Goal: Task Accomplishment & Management: Manage account settings

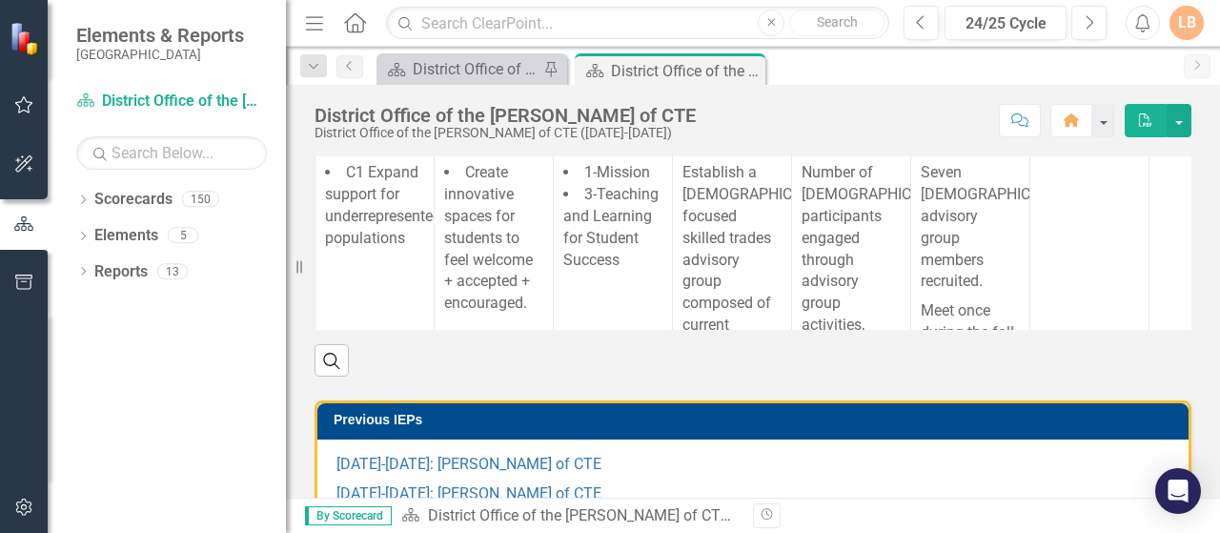
scroll to position [515, 0]
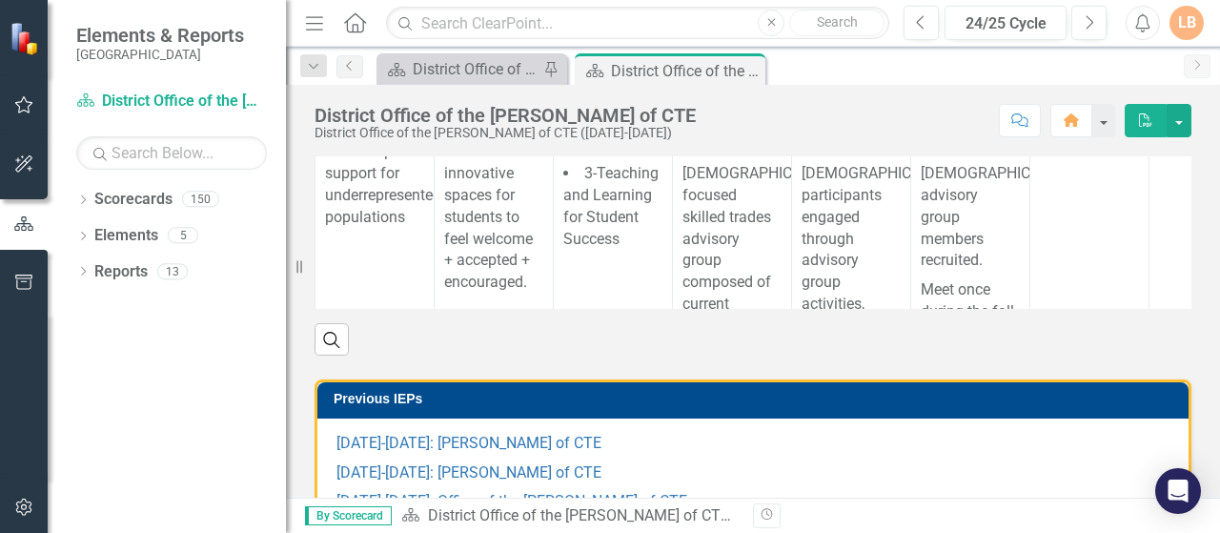
click at [654, 130] on link "Increase [DEMOGRAPHIC_DATA] enrollment in skilled trade programs." at bounding box center [986, 116] width 1258 height 27
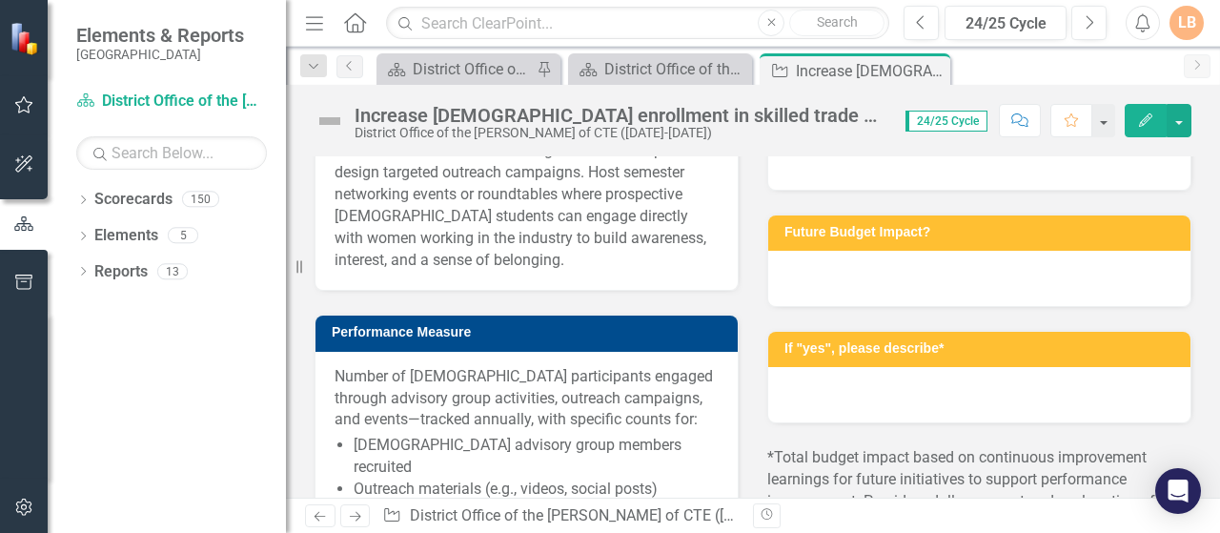
scroll to position [650, 0]
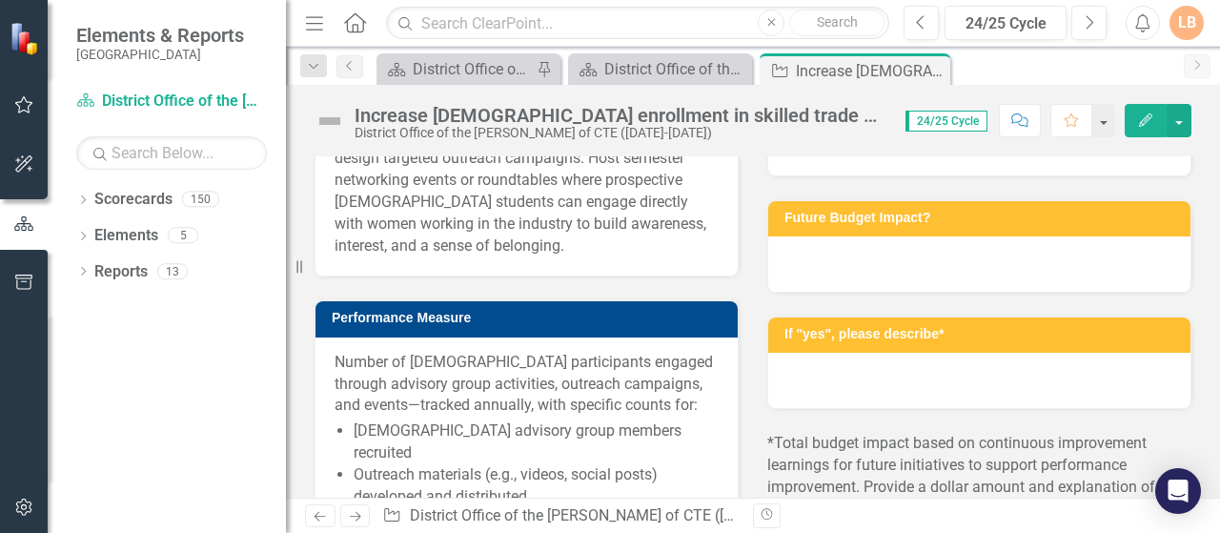
click at [335, 201] on p "Establish a [DEMOGRAPHIC_DATA]-focused skilled trades advisory group composed o…" at bounding box center [527, 147] width 384 height 217
drag, startPoint x: 335, startPoint y: 199, endPoint x: 440, endPoint y: 264, distance: 124.1
click at [440, 256] on p "Establish a [DEMOGRAPHIC_DATA]-focused skilled trades advisory group composed o…" at bounding box center [527, 147] width 384 height 217
click at [675, 256] on p "Establish a [DEMOGRAPHIC_DATA]-focused skilled trades advisory group composed o…" at bounding box center [527, 147] width 384 height 217
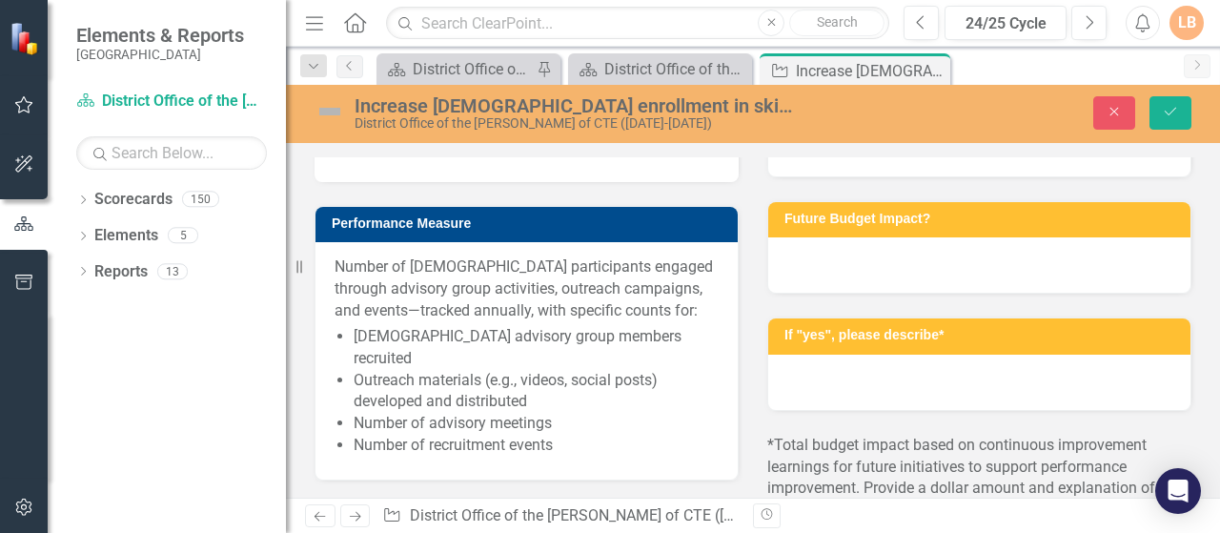
type textarea "<p>Establish a [DEMOGRAPHIC_DATA]-focused skilled trades advisory group compose…"
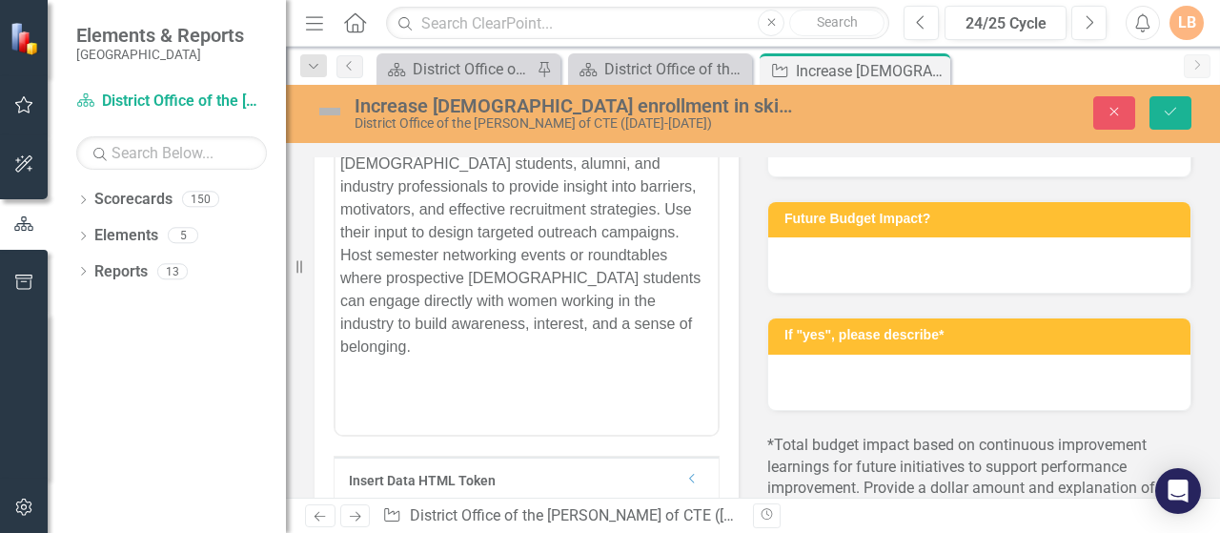
scroll to position [0, 0]
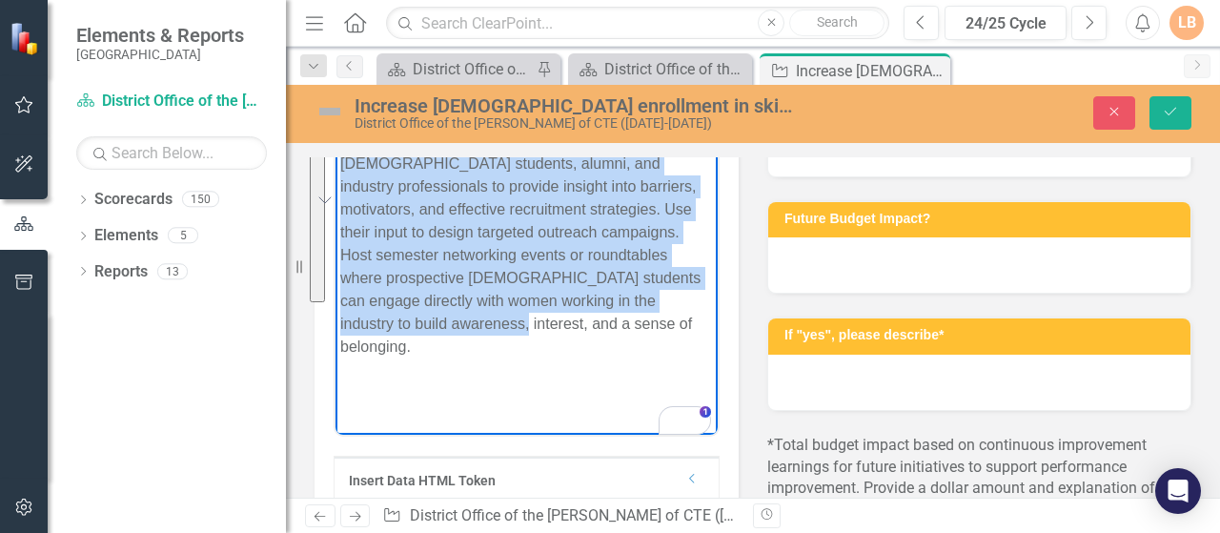
drag, startPoint x: 341, startPoint y: 118, endPoint x: 694, endPoint y: 303, distance: 398.2
click at [694, 303] on p "Establish a [DEMOGRAPHIC_DATA]-focused skilled trades advisory group composed o…" at bounding box center [526, 232] width 373 height 252
copy p "Establish a [DEMOGRAPHIC_DATA]-focused skilled trades advisory group composed o…"
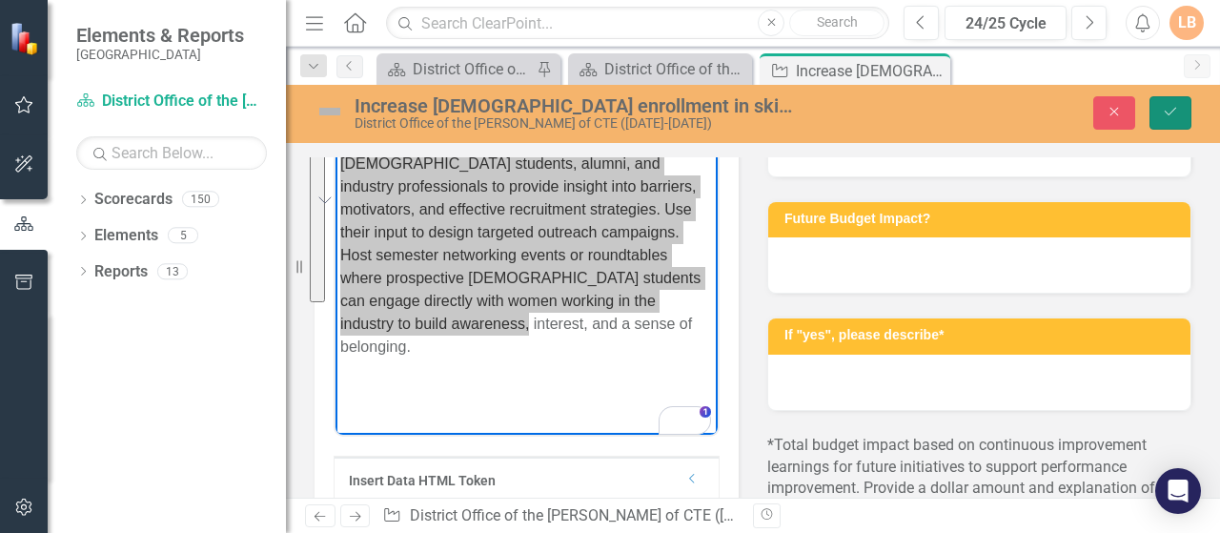
click at [1161, 108] on button "Save" at bounding box center [1170, 112] width 42 height 33
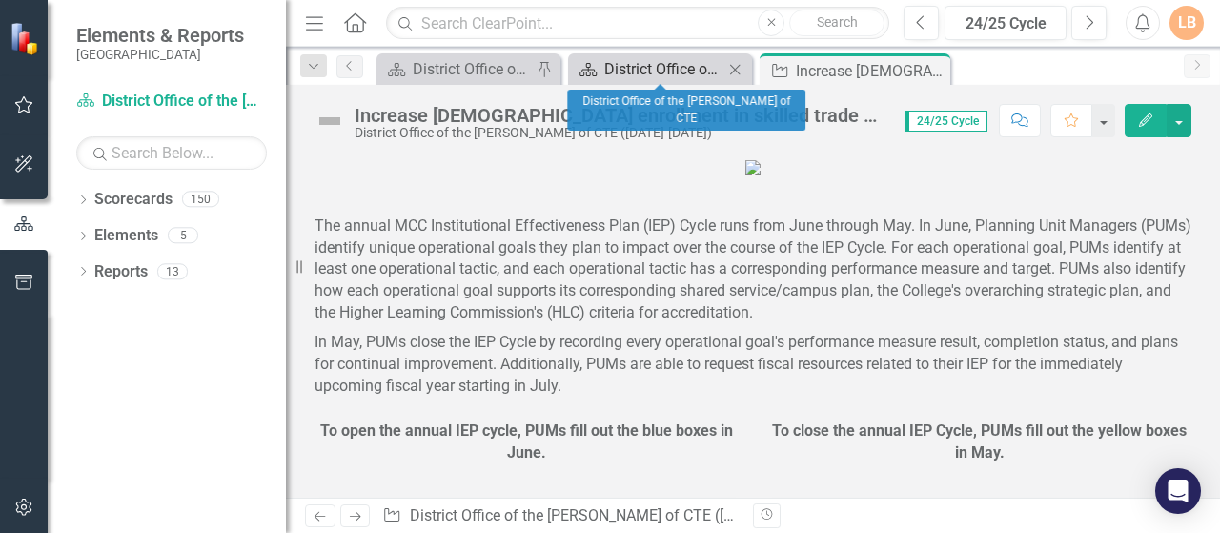
click at [642, 71] on div "District Office of the [PERSON_NAME] of CTE" at bounding box center [663, 69] width 119 height 24
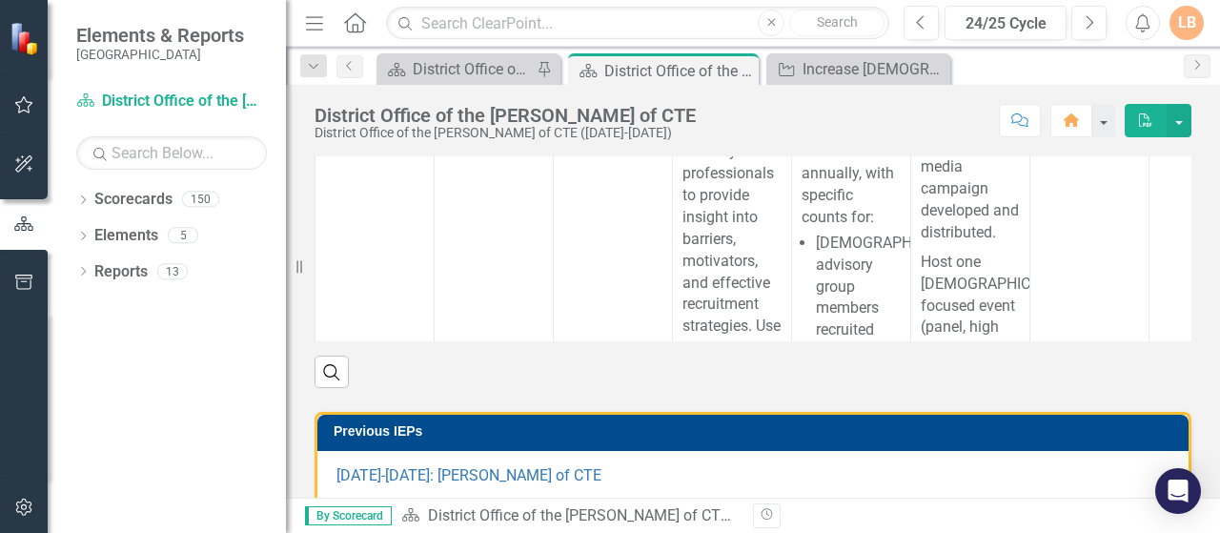
scroll to position [504, 0]
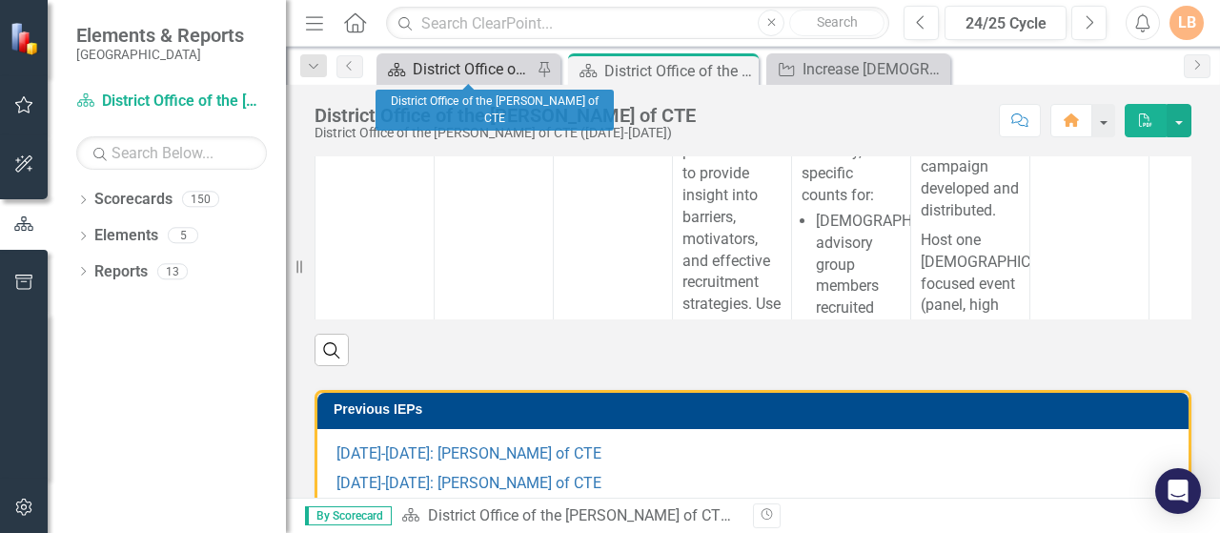
click at [446, 70] on div "District Office of the [PERSON_NAME] of CTE" at bounding box center [472, 69] width 119 height 24
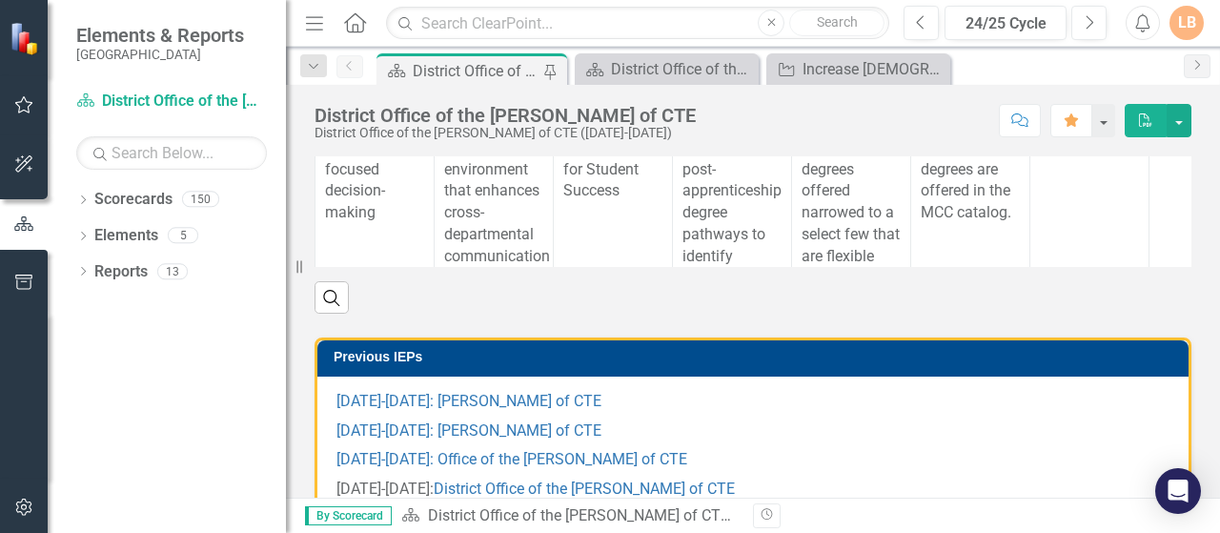
scroll to position [546, 0]
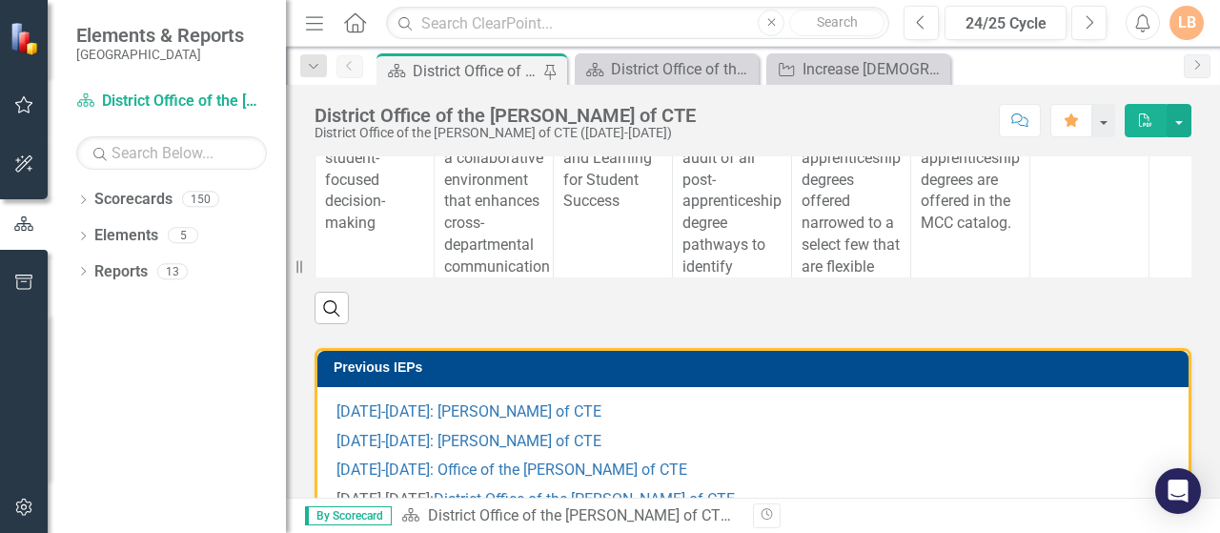
click at [595, 91] on link "Streamline post-apprenticeship degrees" at bounding box center [986, 78] width 1258 height 27
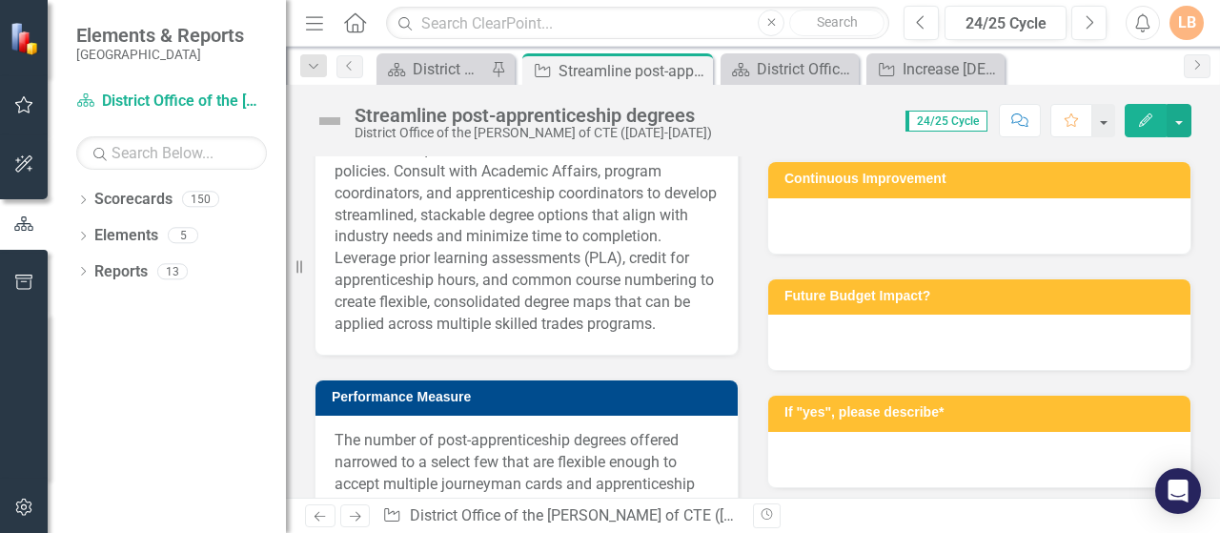
scroll to position [581, 0]
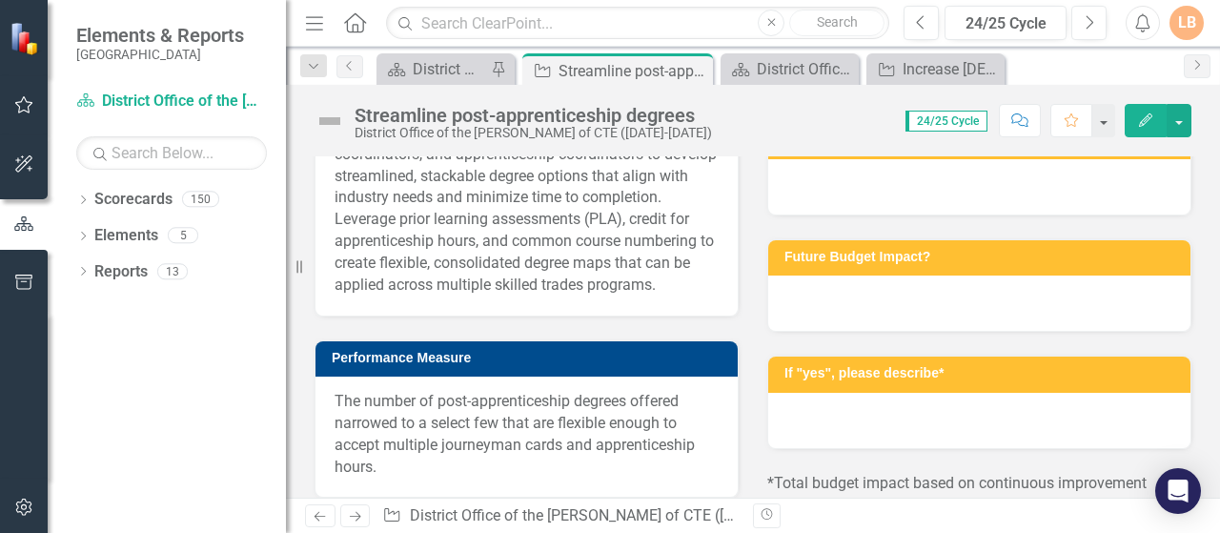
click at [450, 295] on p "Conduct a curriculum audit of all post-apprenticeship degree pathways to identi…" at bounding box center [527, 175] width 384 height 239
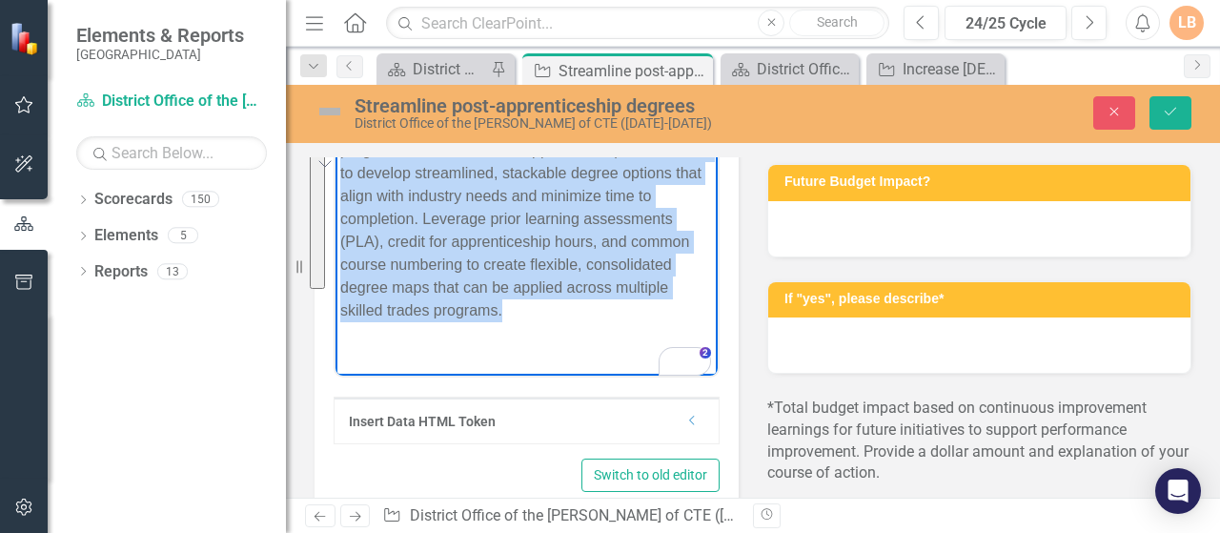
scroll to position [685, 0]
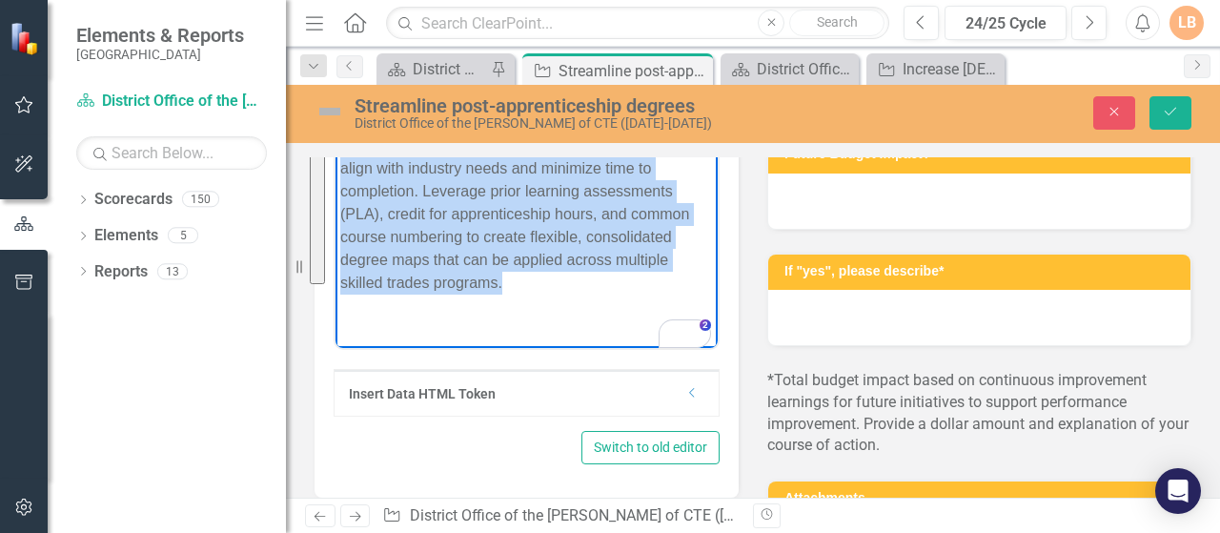
drag, startPoint x: 337, startPoint y: 23, endPoint x: 594, endPoint y: 274, distance: 358.5
click at [594, 274] on body "Conduct a curriculum audit of all post-apprenticeship degree pathways to identi…" at bounding box center [526, 163] width 382 height 299
copy p "Conduct a curriculum audit of all post-apprenticeship degree pathways to identi…"
